Goal: Find contact information: Obtain details needed to contact an individual or organization

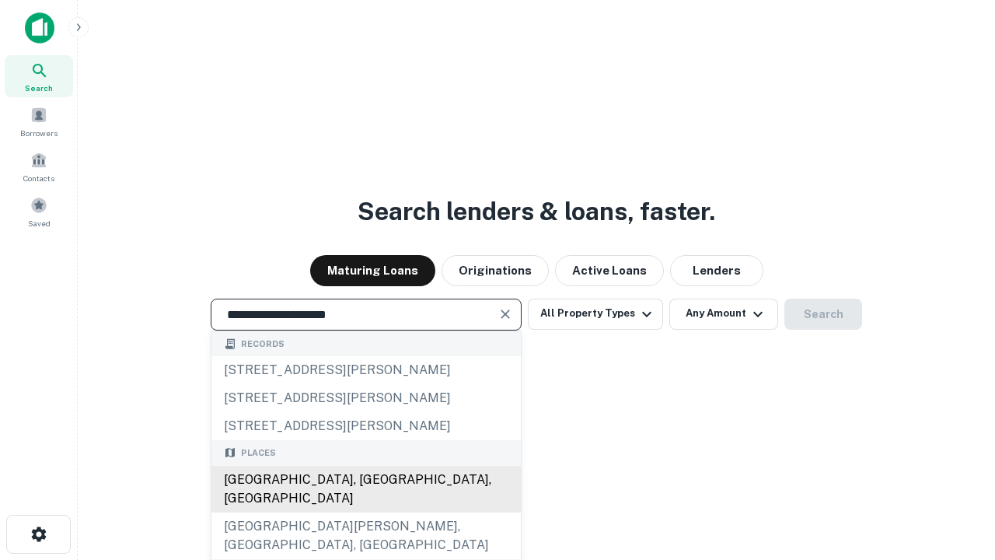
click at [365, 512] on div "Santa Monica, CA, USA" at bounding box center [365, 489] width 309 height 47
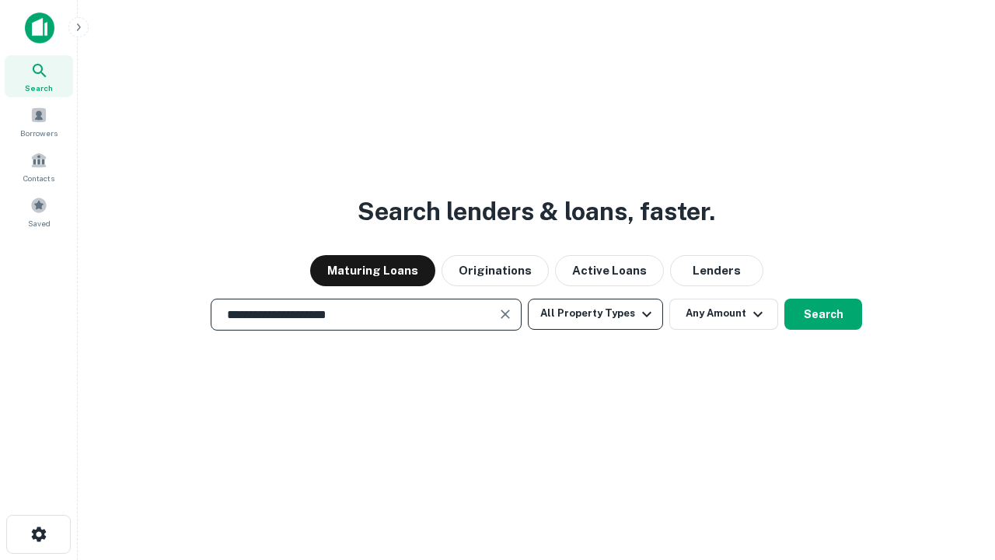
type input "**********"
click at [595, 313] on button "All Property Types" at bounding box center [595, 313] width 135 height 31
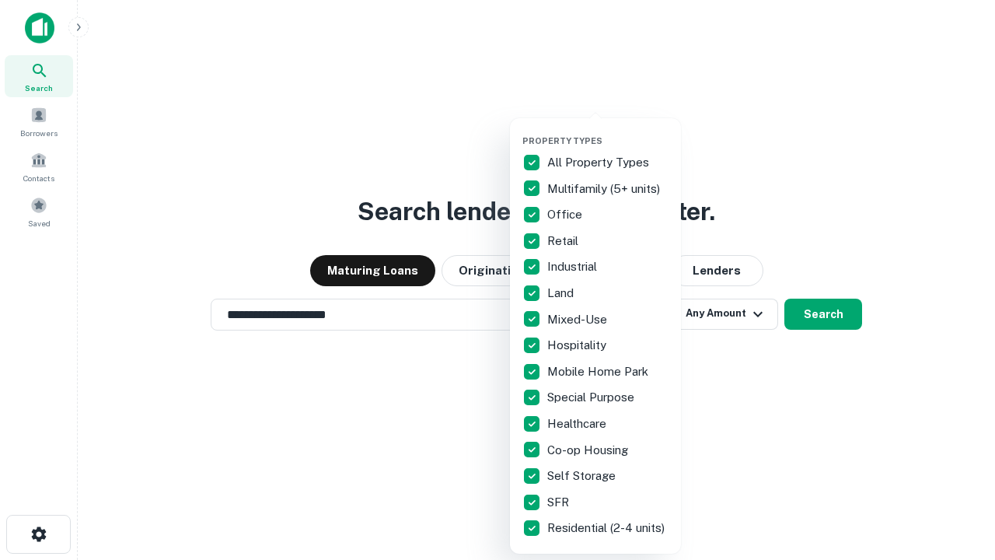
click at [608, 131] on button "button" at bounding box center [607, 131] width 171 height 1
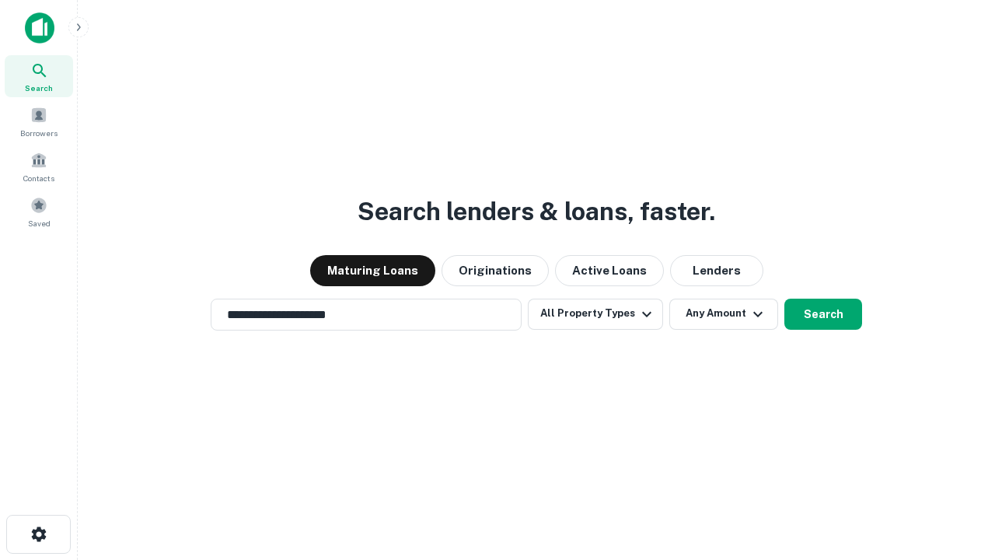
scroll to position [9, 187]
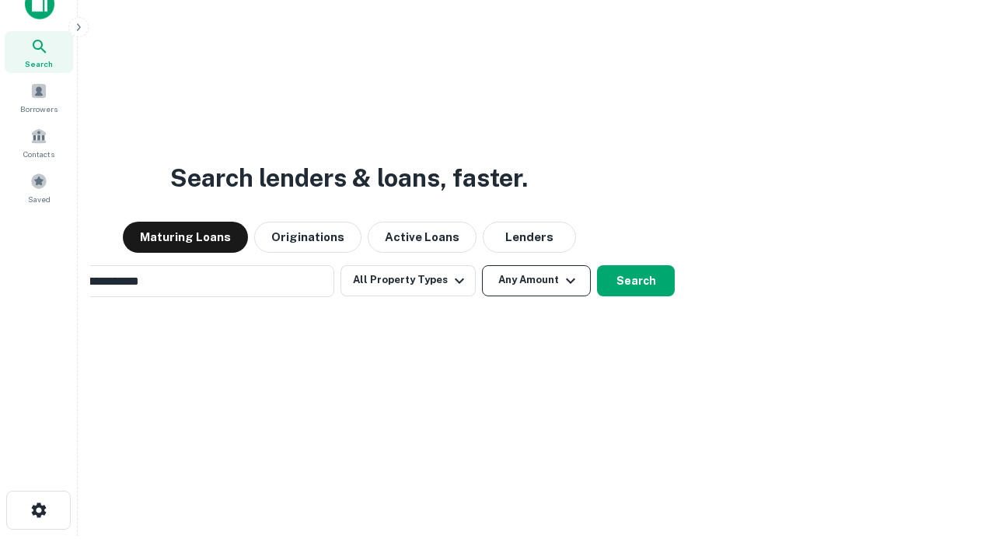
click at [482, 265] on button "Any Amount" at bounding box center [536, 280] width 109 height 31
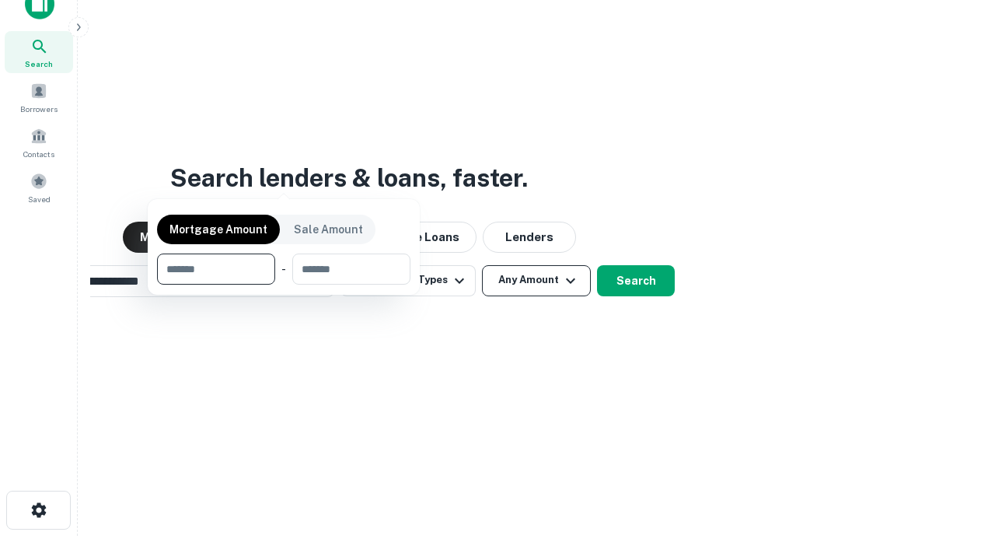
scroll to position [112, 440]
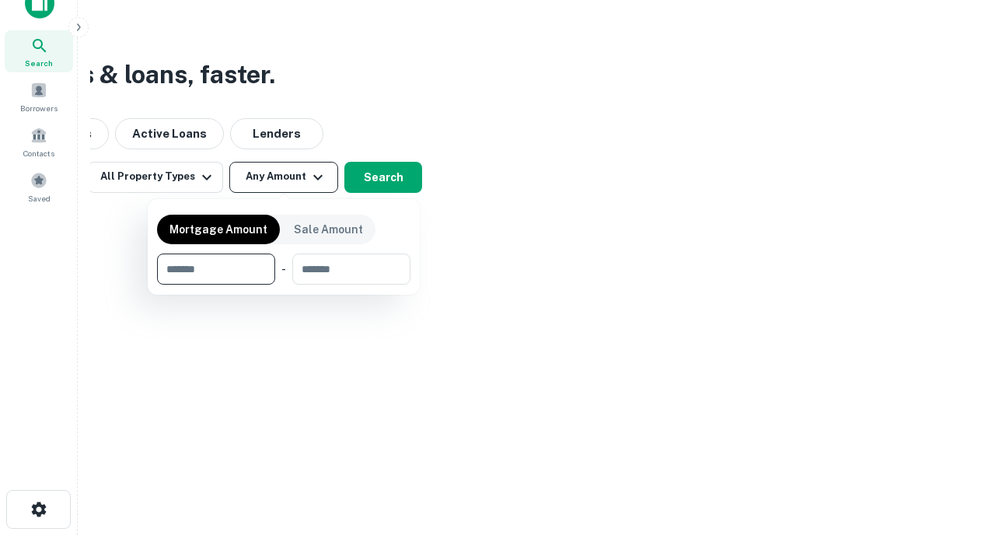
type input "*******"
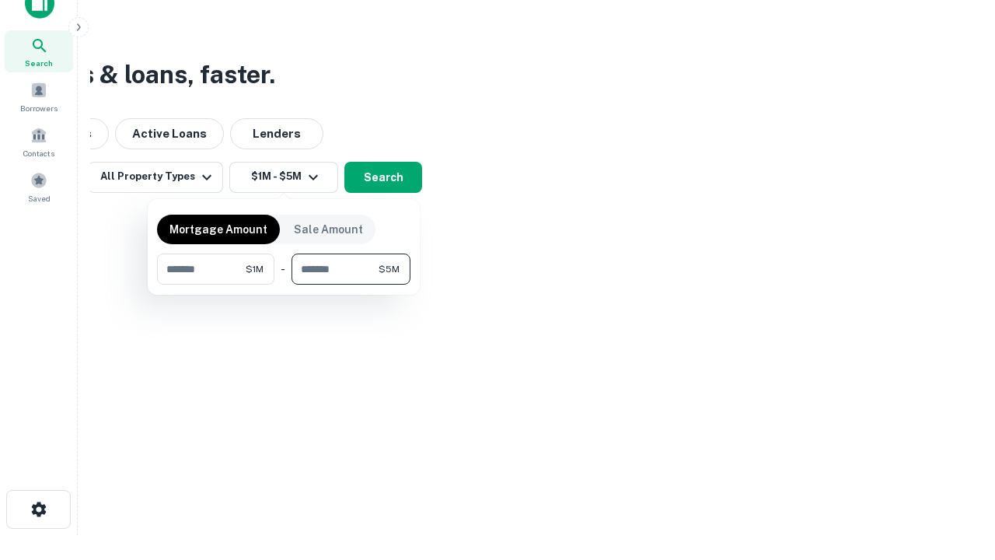
type input "*******"
click at [284, 284] on button "button" at bounding box center [283, 284] width 253 height 1
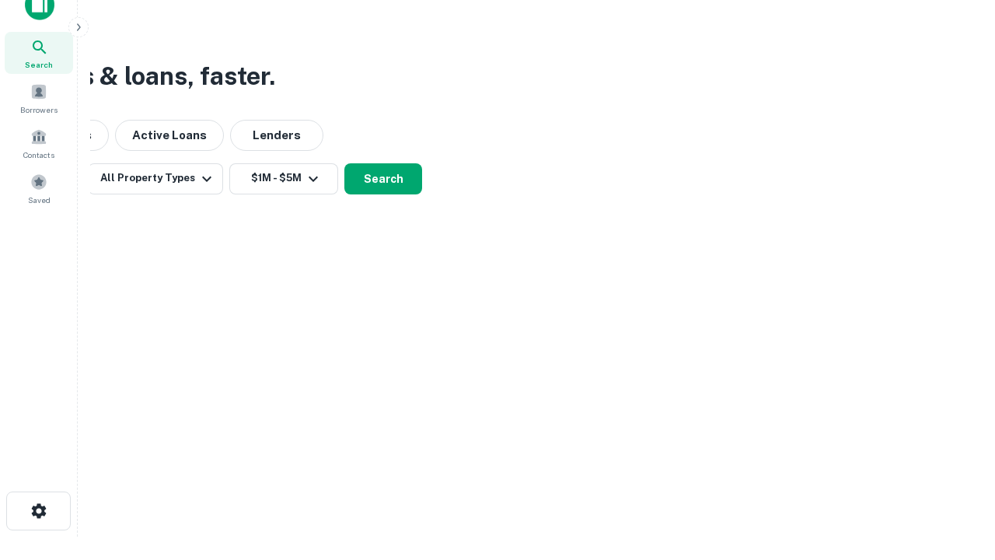
scroll to position [9, 287]
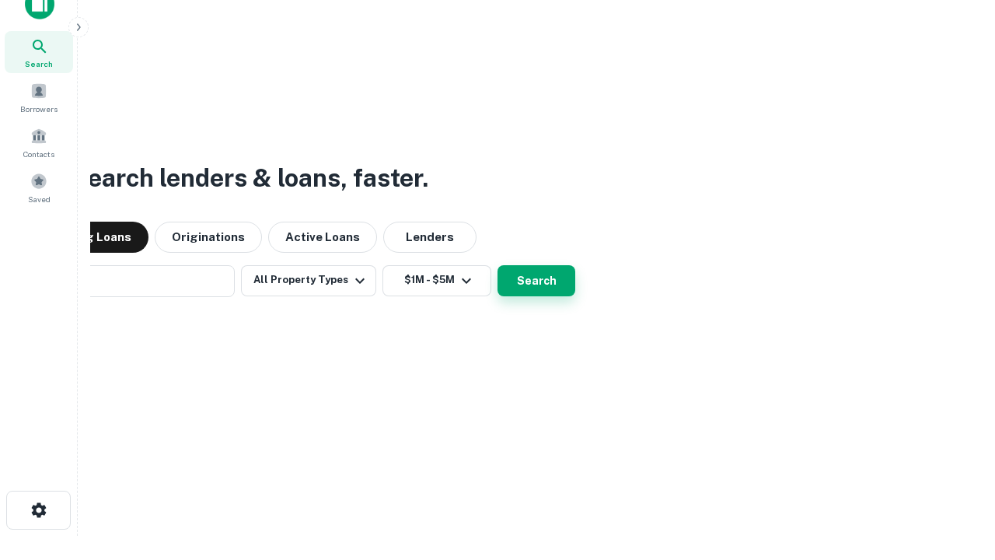
click at [497, 265] on button "Search" at bounding box center [536, 280] width 78 height 31
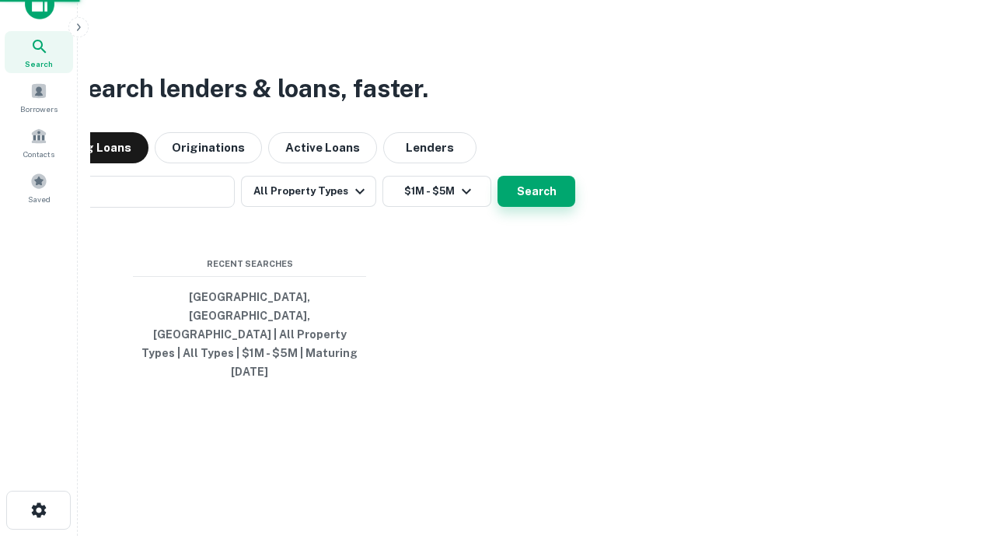
scroll to position [41, 440]
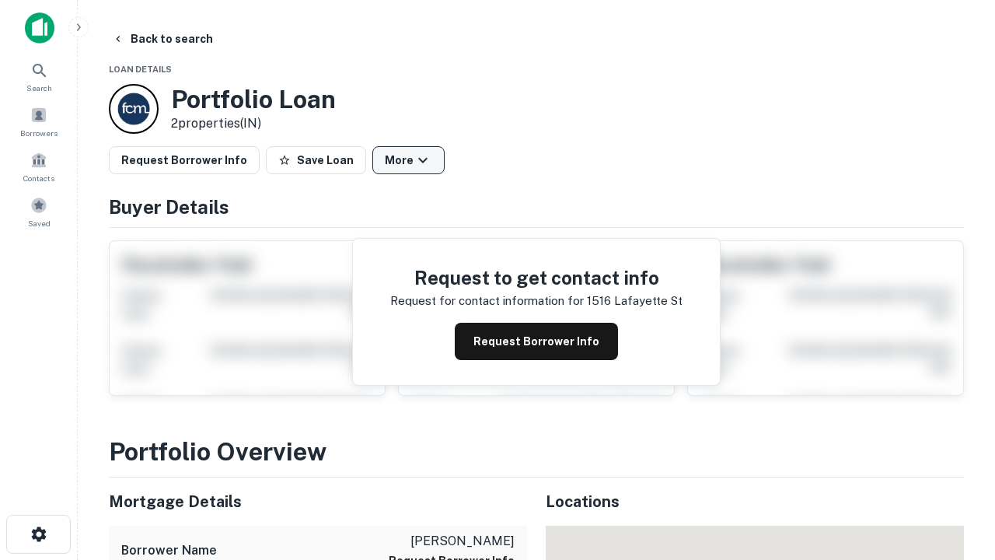
click at [408, 160] on button "More" at bounding box center [408, 160] width 72 height 28
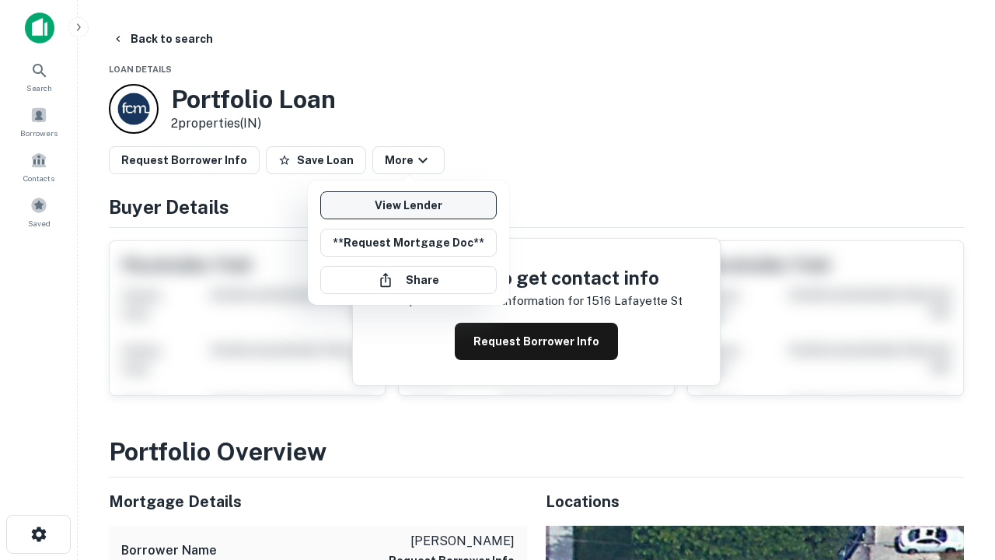
click at [408, 205] on link "View Lender" at bounding box center [408, 205] width 176 height 28
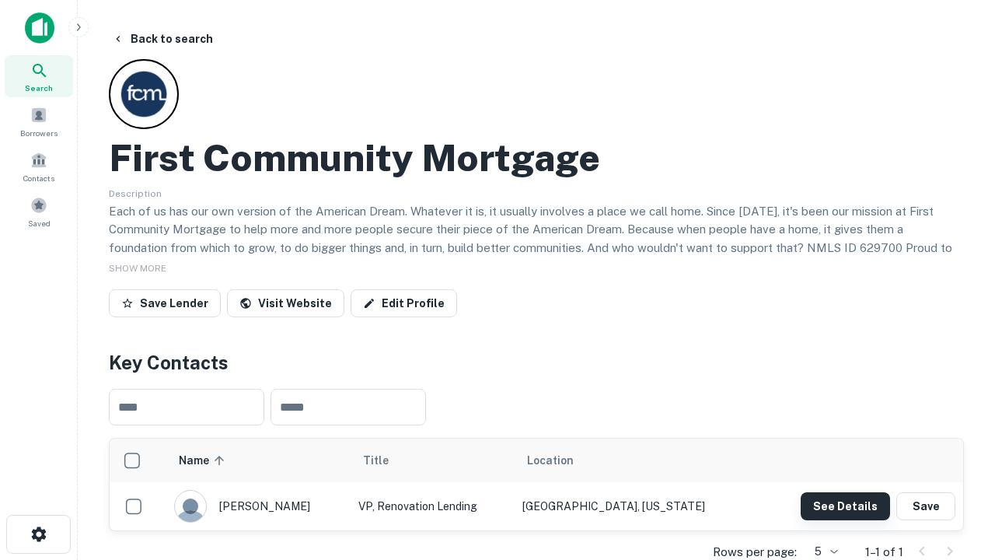
click at [845, 505] on button "See Details" at bounding box center [844, 506] width 89 height 28
click at [38, 534] on icon "button" at bounding box center [39, 534] width 19 height 19
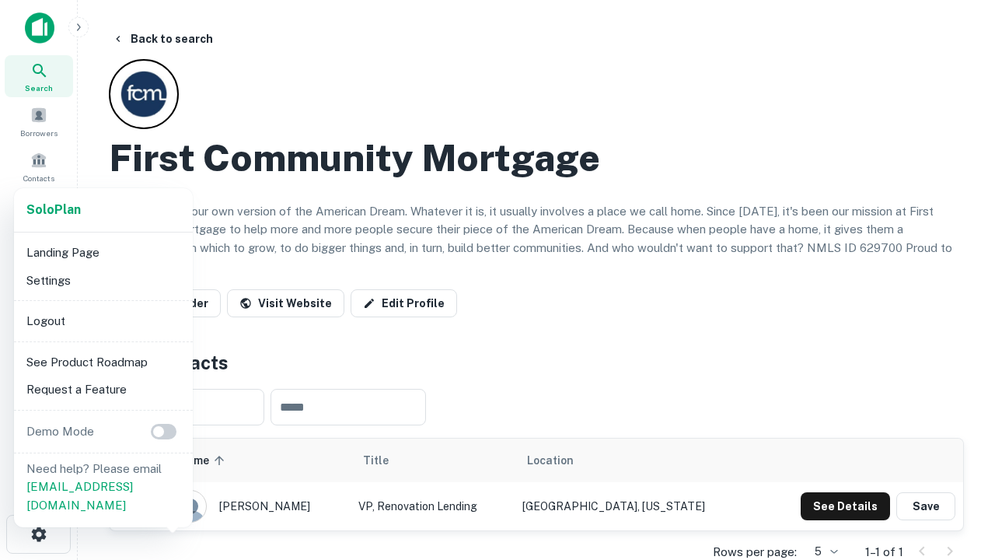
click at [103, 320] on li "Logout" at bounding box center [103, 321] width 166 height 28
